Goal: Information Seeking & Learning: Learn about a topic

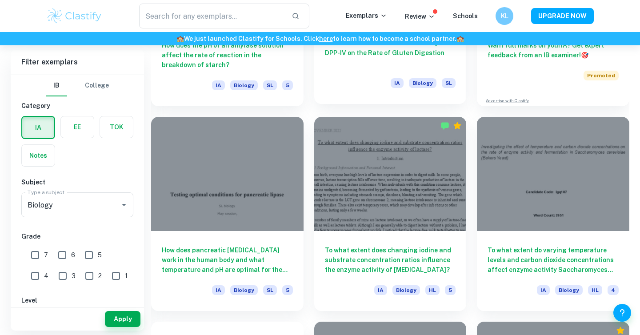
scroll to position [393, 0]
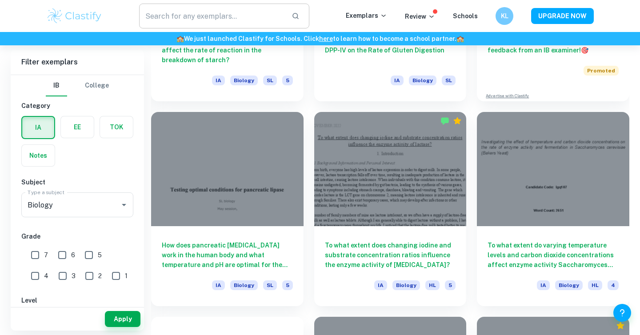
click at [194, 20] on input "text" at bounding box center [211, 16] width 145 height 25
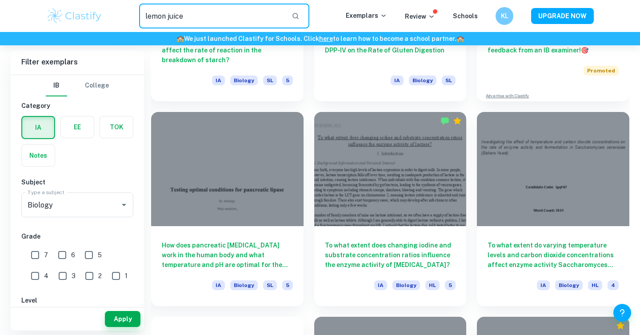
type input "lemon juice"
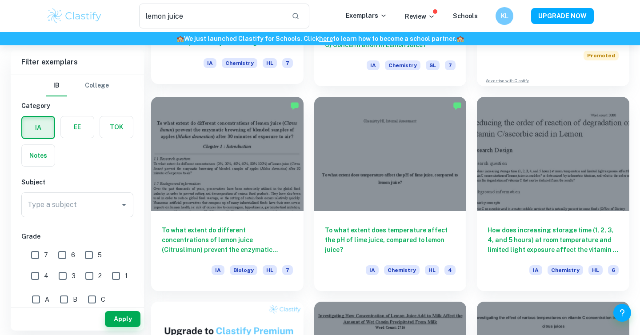
scroll to position [206, 0]
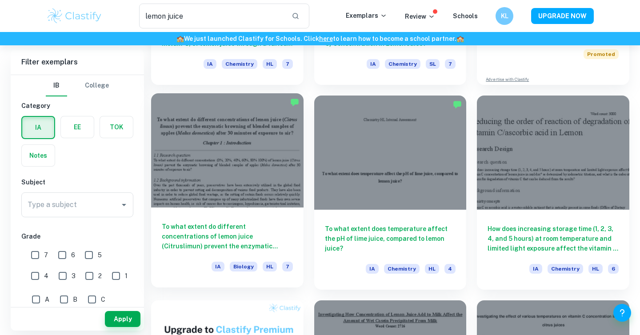
click at [254, 157] on div at bounding box center [227, 150] width 152 height 114
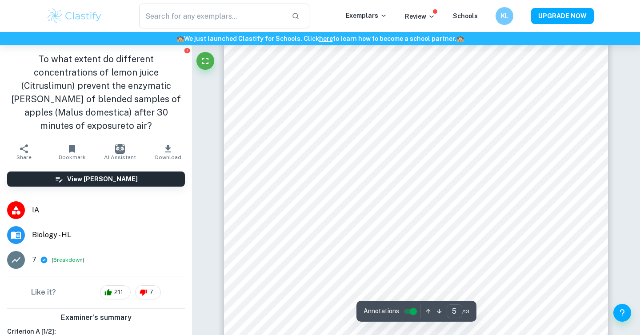
scroll to position [2544, 0]
type input "7"
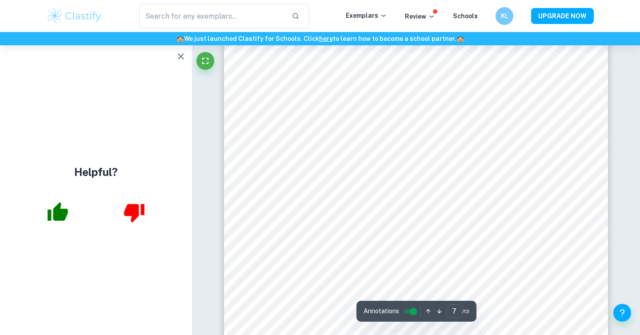
scroll to position [3540, 0]
